Goal: Information Seeking & Learning: Understand process/instructions

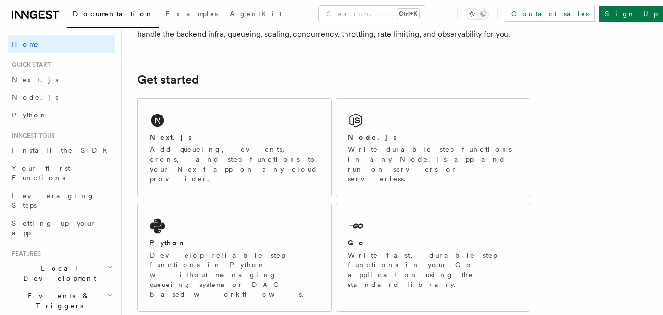
scroll to position [98, 0]
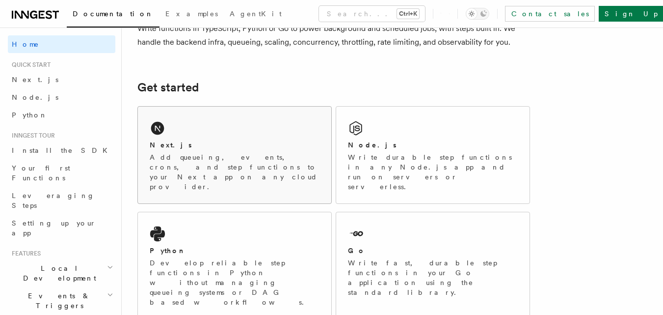
click at [237, 134] on div "Next.js Add queueing, events, crons, and step functions to your Next app on any…" at bounding box center [234, 154] width 193 height 97
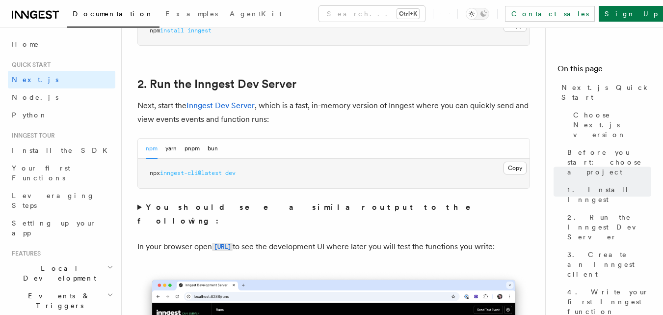
scroll to position [540, 0]
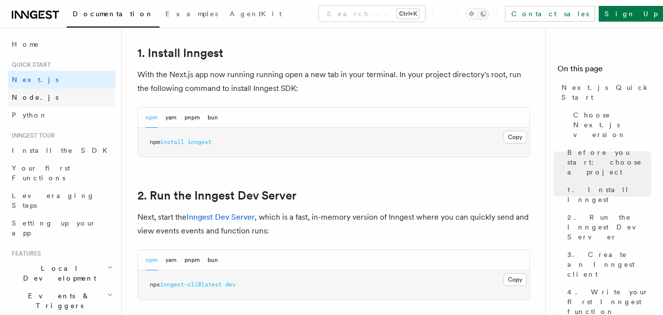
click at [25, 94] on span "Node.js" at bounding box center [35, 97] width 47 height 8
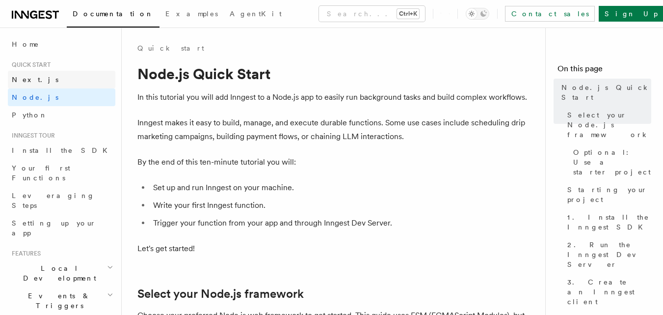
click at [37, 80] on link "Next.js" at bounding box center [61, 80] width 107 height 18
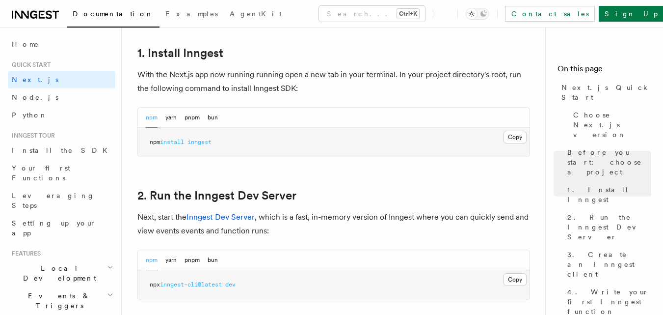
scroll to position [589, 0]
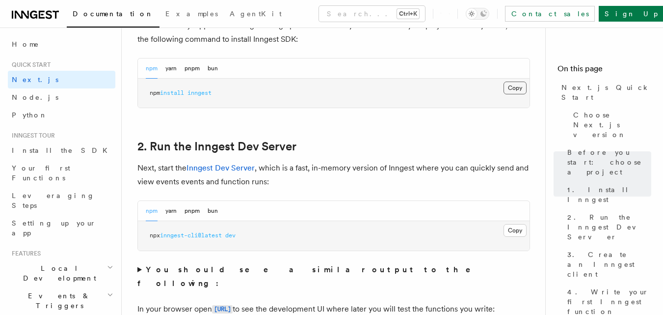
click at [507, 90] on button "Copy Copied" at bounding box center [514, 87] width 23 height 13
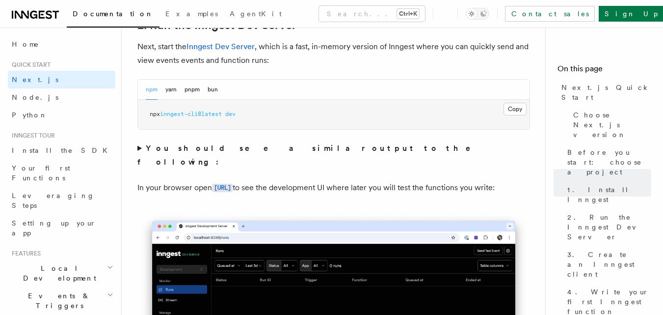
scroll to position [687, 0]
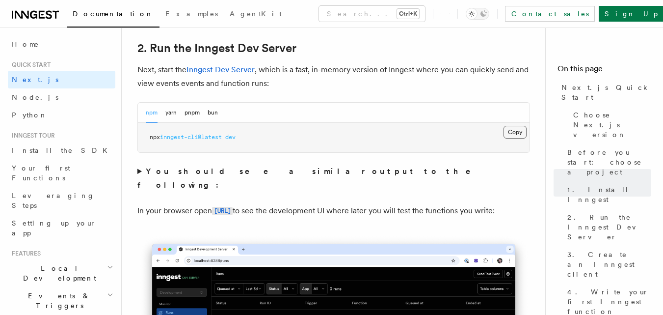
click at [519, 134] on button "Copy Copied" at bounding box center [514, 132] width 23 height 13
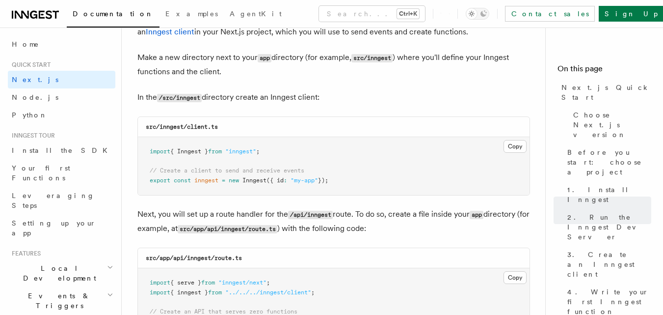
scroll to position [1227, 0]
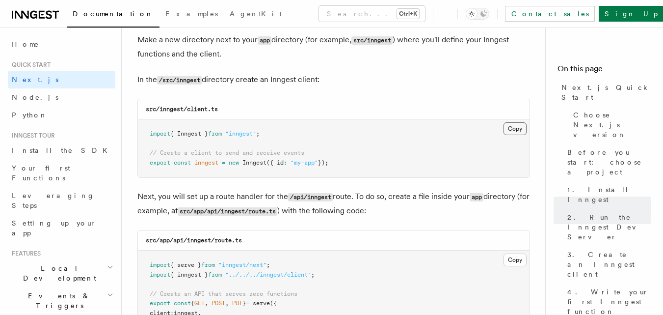
click at [517, 132] on button "Copy Copied" at bounding box center [514, 128] width 23 height 13
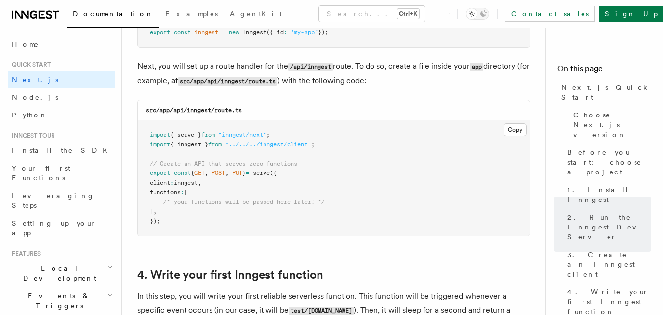
scroll to position [1374, 0]
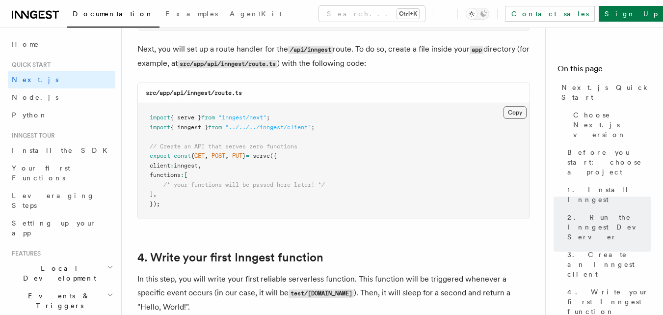
click at [519, 115] on button "Copy Copied" at bounding box center [514, 112] width 23 height 13
